Goal: Transaction & Acquisition: Purchase product/service

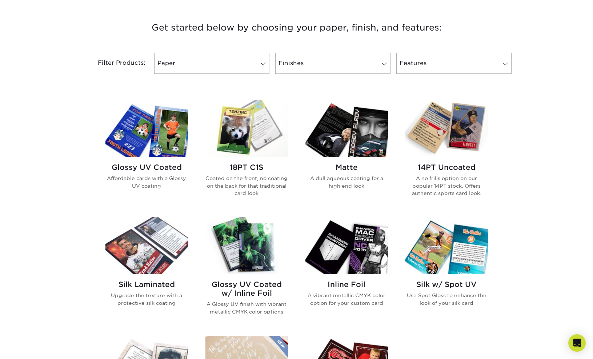
scroll to position [269, 0]
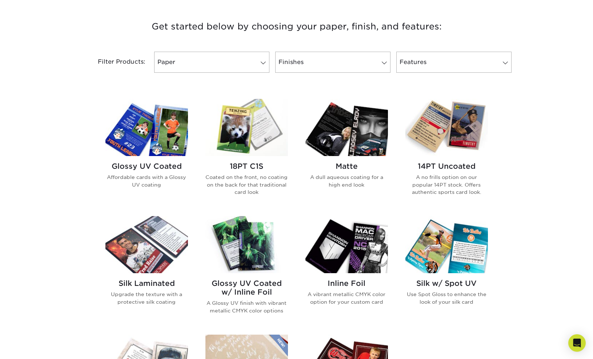
click at [326, 177] on p "A dull aqueous coating for a high end look" at bounding box center [347, 181] width 83 height 15
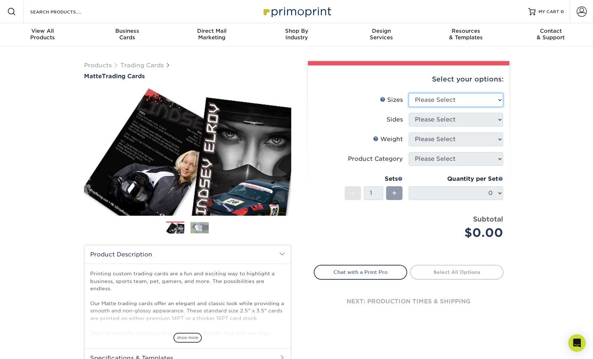
select select "2.50x3.50"
select select "13abbda7-1d64-4f25-8bb2-c179b224825d"
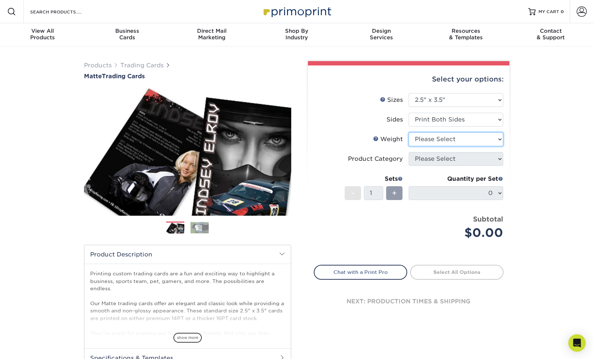
select select "16PT"
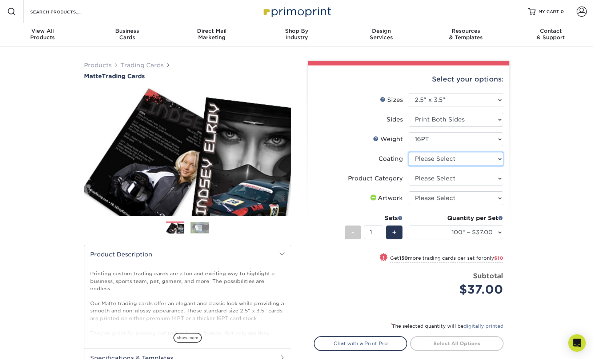
select select "121bb7b5-3b4d-429f-bd8d-bbf80e953313"
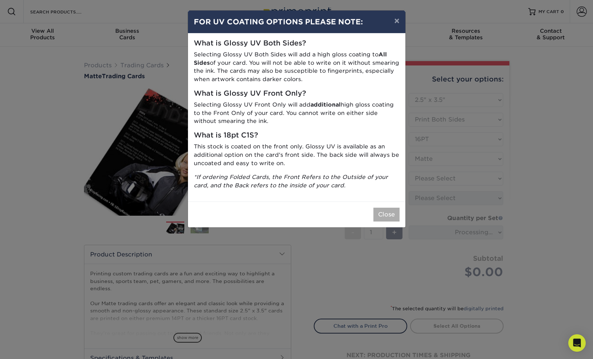
click at [391, 208] on button "Close" at bounding box center [387, 215] width 26 height 14
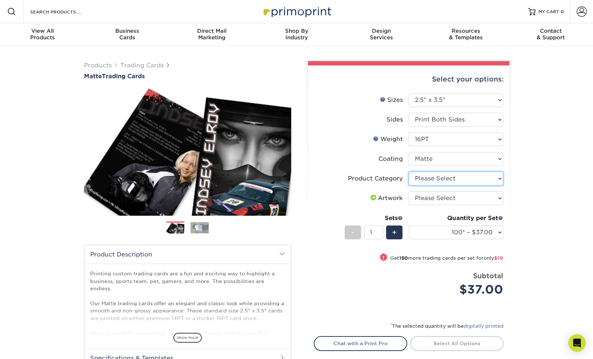
select select "c2f9bce9-36c2-409d-b101-c29d9d031e18"
select select "upload"
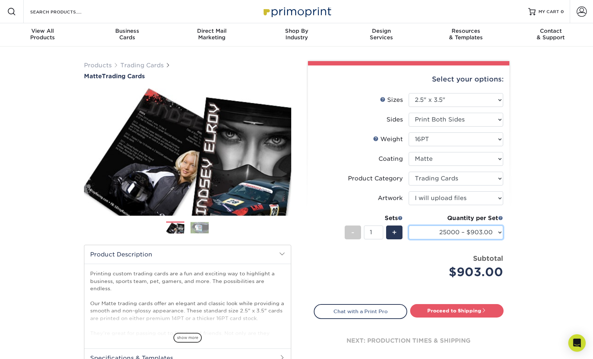
select select "5000 – $192.00"
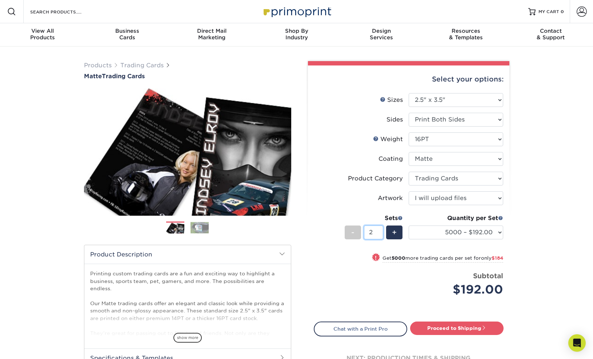
click at [380, 231] on input "2" at bounding box center [373, 233] width 19 height 14
click at [380, 231] on input "3" at bounding box center [373, 233] width 19 height 14
click at [380, 231] on input "4" at bounding box center [373, 233] width 19 height 14
type input "5"
click at [380, 231] on input "5" at bounding box center [373, 233] width 19 height 14
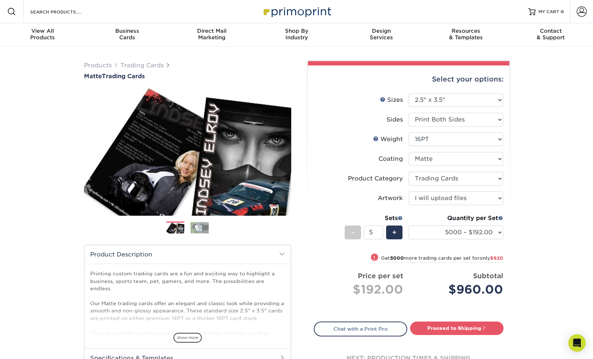
click at [481, 240] on div "Quantity per Set 100* – $37.00 250* – $47.00 500* – $58.00 1000 – $71.00 2500 –…" at bounding box center [456, 231] width 95 height 34
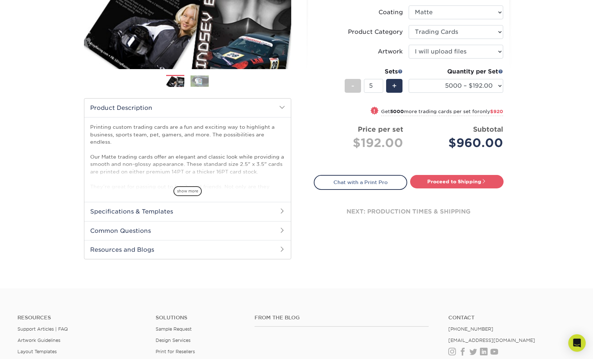
scroll to position [148, 0]
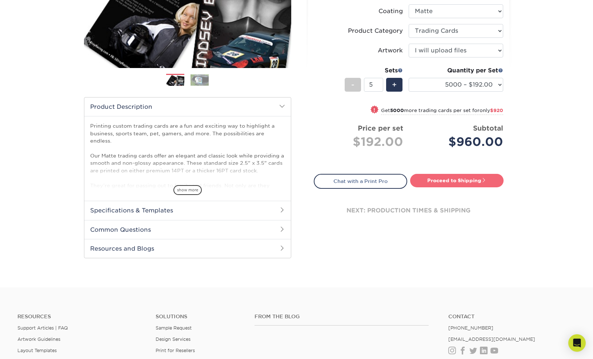
click at [422, 180] on link "Proceed to Shipping" at bounding box center [456, 180] width 93 height 13
type input "Set 1"
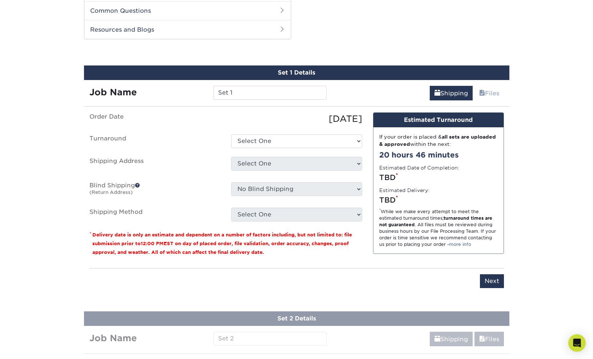
scroll to position [370, 0]
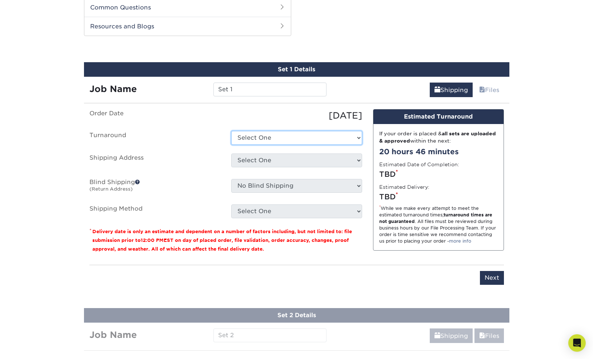
select select "871d6bd6-6481-4ccf-977d-53be22ee612b"
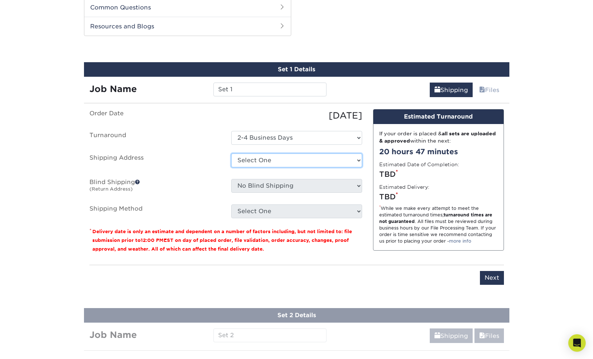
select select "newaddress"
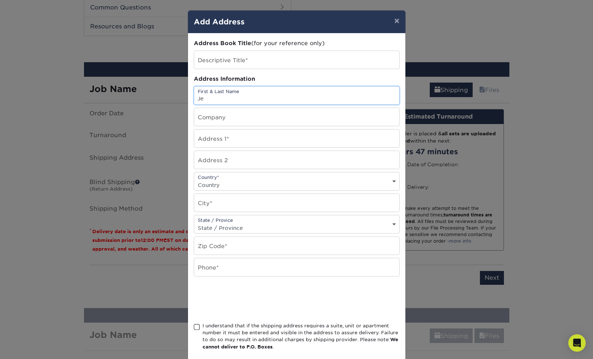
type input "J"
type input "j"
type input "heather"
type input "1524 SE Tenino Street"
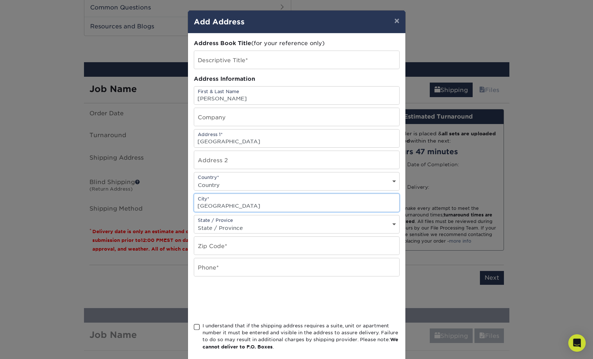
type input "Portland"
select select "OR"
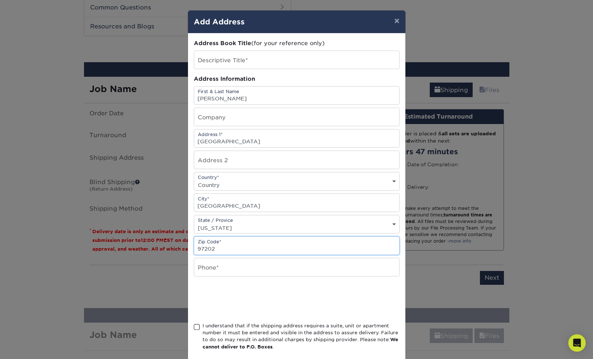
type input "97202"
type input "503-913-6445"
click at [196, 330] on span at bounding box center [197, 327] width 6 height 7
click at [0, 0] on input "I understand that if the shipping address requires a suite, unit or apartment n…" at bounding box center [0, 0] width 0 height 0
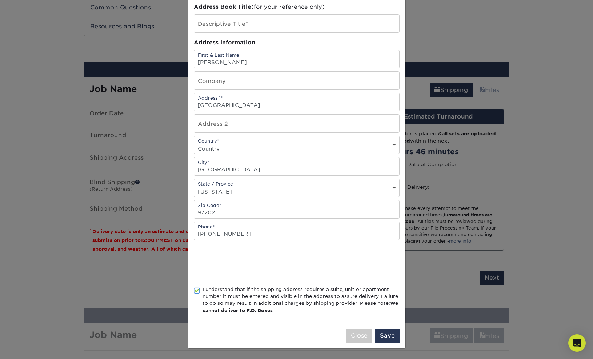
scroll to position [38, 0]
click at [385, 332] on button "Save" at bounding box center [387, 336] width 24 height 14
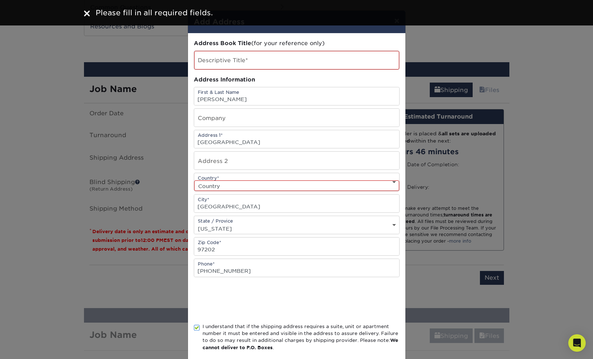
scroll to position [0, 0]
click at [261, 58] on input "text" at bounding box center [296, 60] width 205 height 19
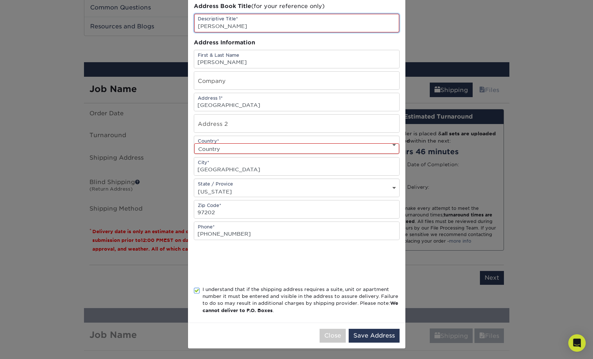
scroll to position [39, 0]
type input "Heather"
click at [366, 333] on button "Save Address" at bounding box center [374, 336] width 51 height 14
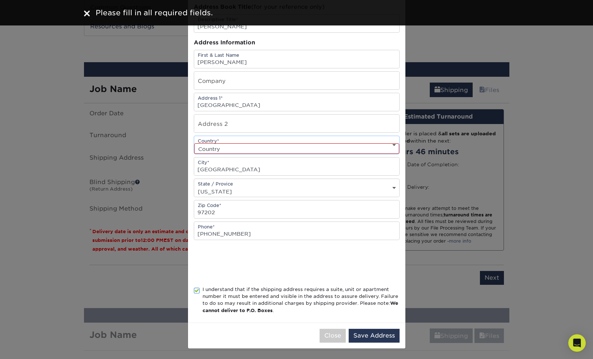
select select "US"
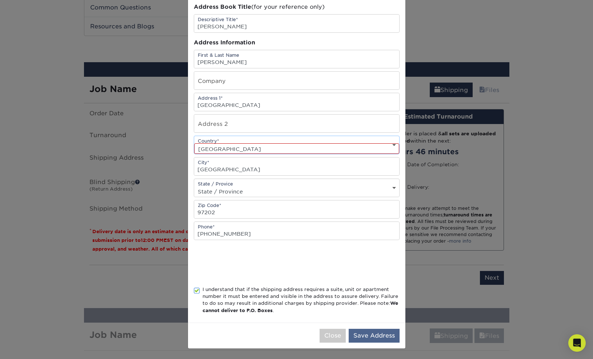
click at [362, 334] on button "Save Address" at bounding box center [374, 336] width 51 height 14
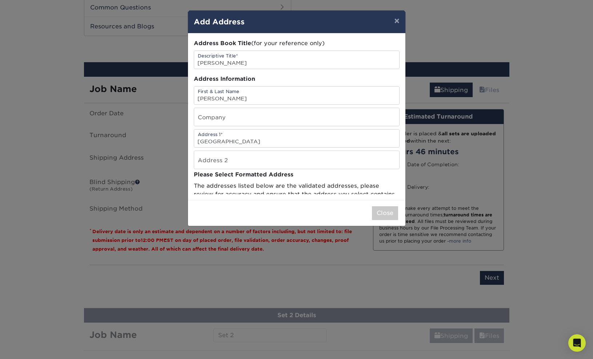
scroll to position [0, 0]
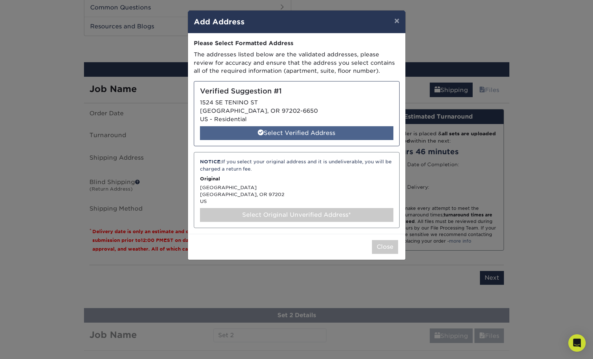
click at [287, 131] on div "Select Verified Address" at bounding box center [297, 133] width 194 height 14
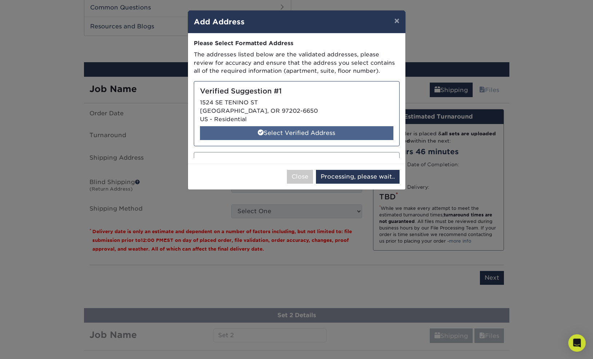
select select "286627"
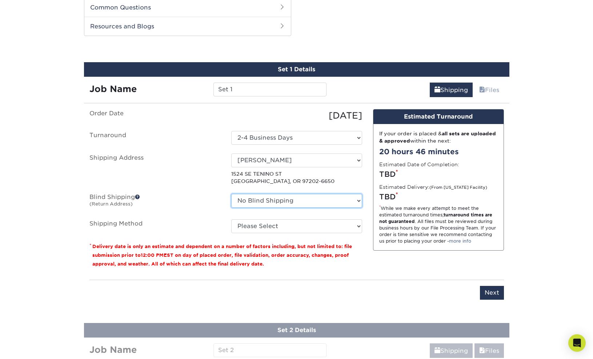
select select "newaddress"
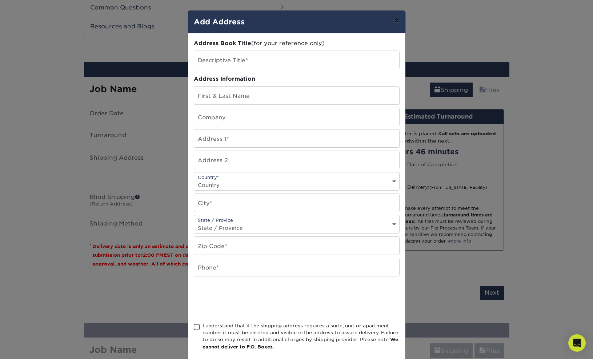
click at [399, 20] on button "×" at bounding box center [397, 21] width 17 height 20
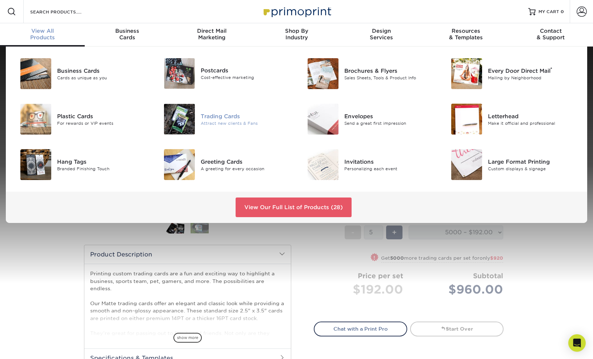
click at [202, 115] on div "Trading Cards" at bounding box center [246, 116] width 90 height 8
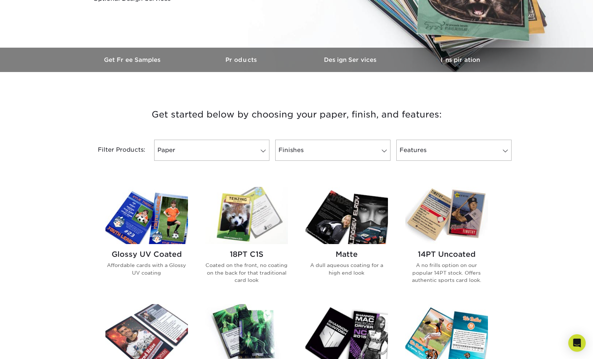
scroll to position [182, 0]
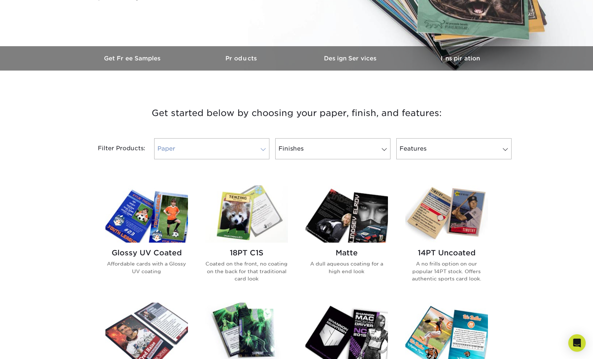
click at [191, 147] on link "Paper" at bounding box center [211, 148] width 115 height 21
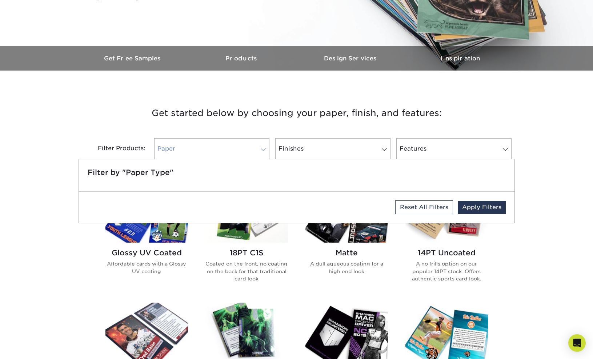
click at [190, 147] on link "Paper" at bounding box center [211, 148] width 115 height 21
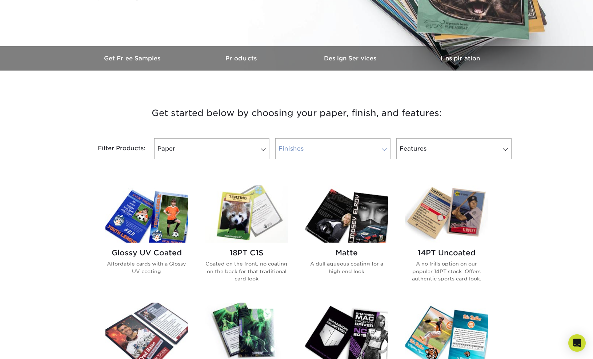
click at [289, 145] on link "Finishes" at bounding box center [332, 148] width 115 height 21
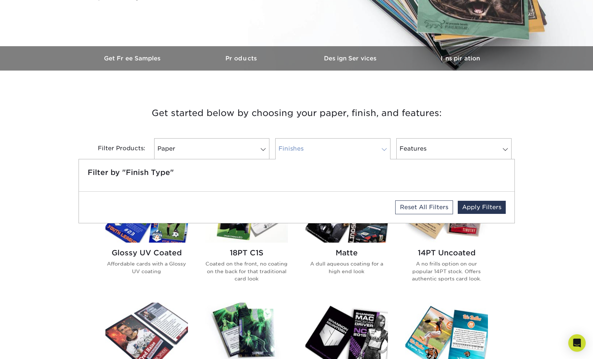
click at [289, 145] on link "Finishes" at bounding box center [332, 148] width 115 height 21
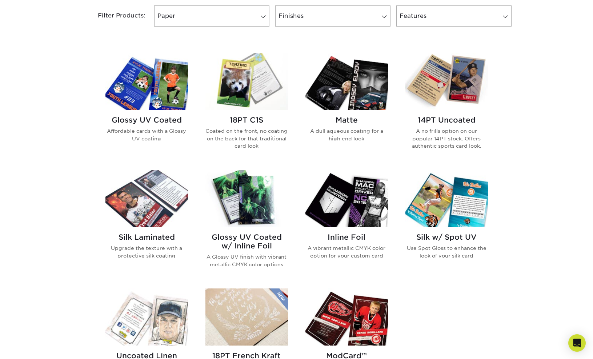
scroll to position [315, 0]
click at [243, 187] on img at bounding box center [247, 198] width 83 height 57
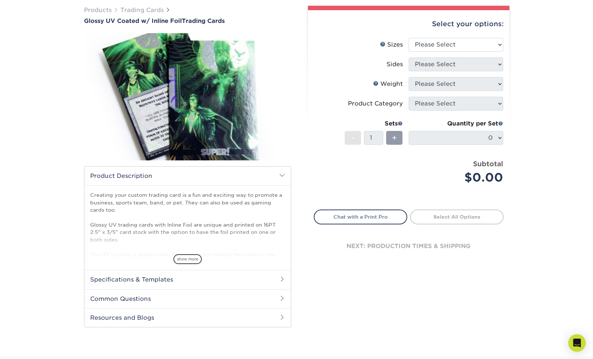
scroll to position [56, 0]
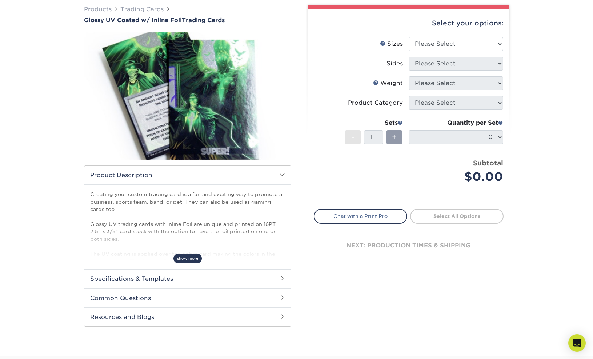
click at [182, 259] on span "show more" at bounding box center [188, 259] width 28 height 10
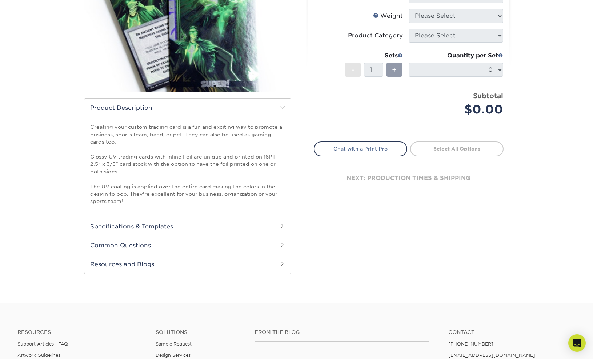
scroll to position [126, 0]
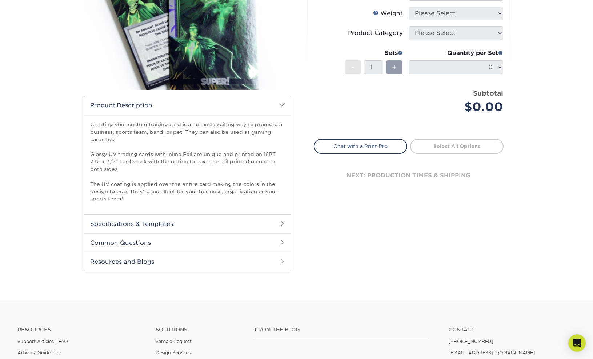
click at [166, 223] on h2 "Specifications & Templates" at bounding box center [187, 223] width 207 height 19
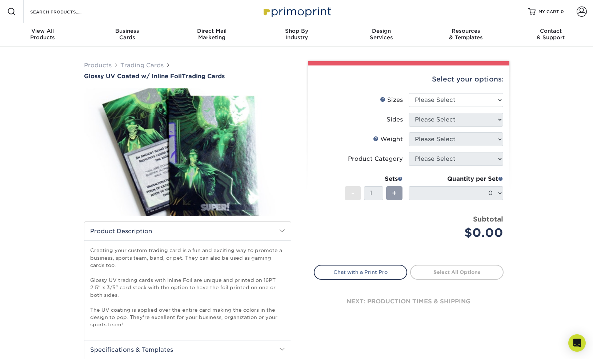
scroll to position [0, 0]
select select "2.50x3.50"
select select "e9e9dfb3-fba1-4d60-972c-fd9ca5904d33"
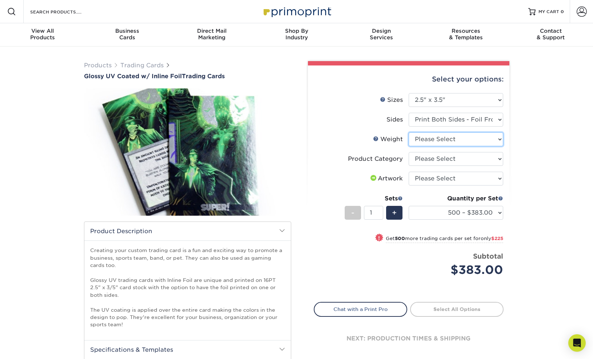
select select "16PT"
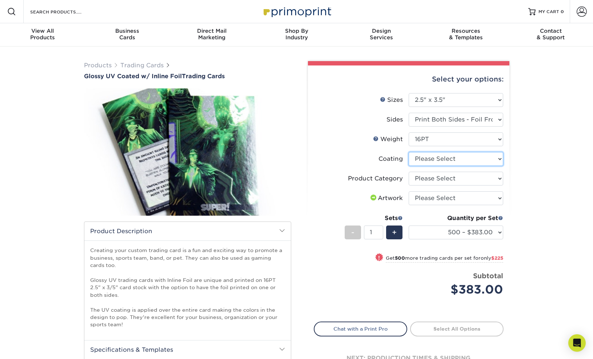
select select "ae367451-b2b8-45df-a344-0f05b6a12993"
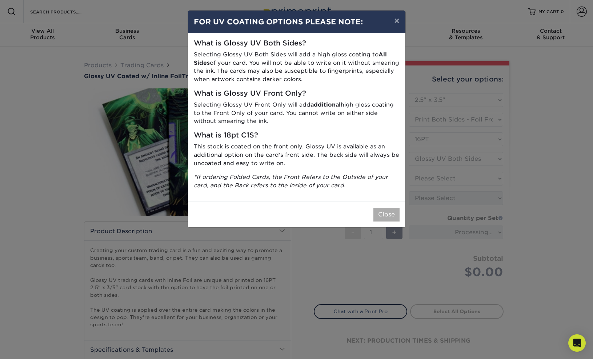
click at [382, 208] on button "Close" at bounding box center [387, 215] width 26 height 14
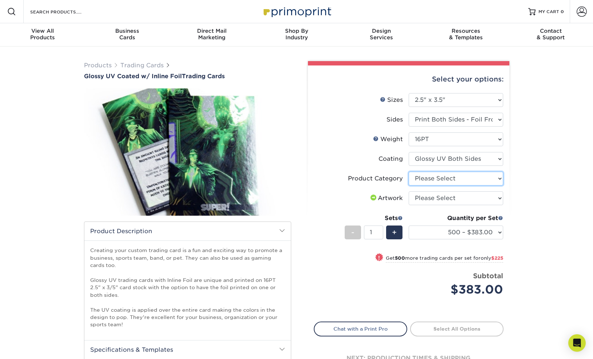
select select "c2f9bce9-36c2-409d-b101-c29d9d031e18"
select select "upload"
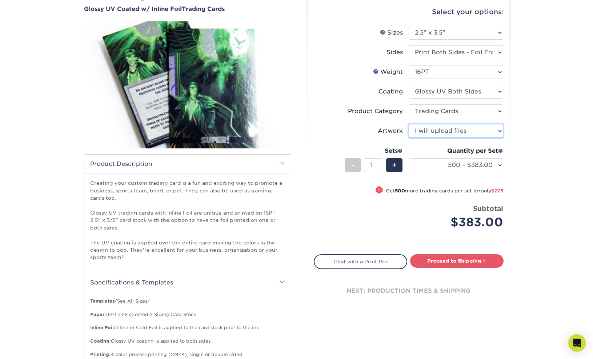
scroll to position [73, 0]
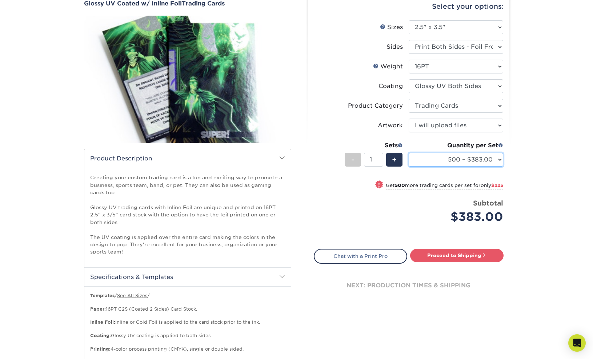
select select "5000 – $1252.00"
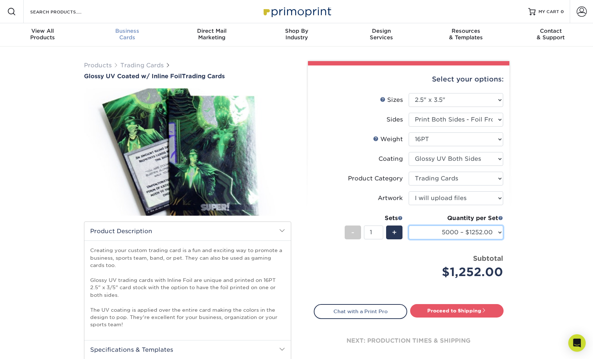
scroll to position [-10, 0]
